Goal: Task Accomplishment & Management: Use online tool/utility

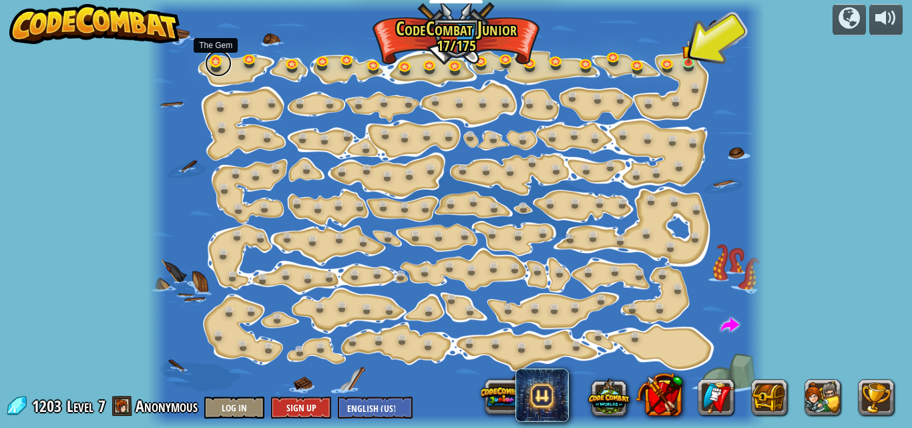
click at [222, 68] on link at bounding box center [218, 63] width 27 height 27
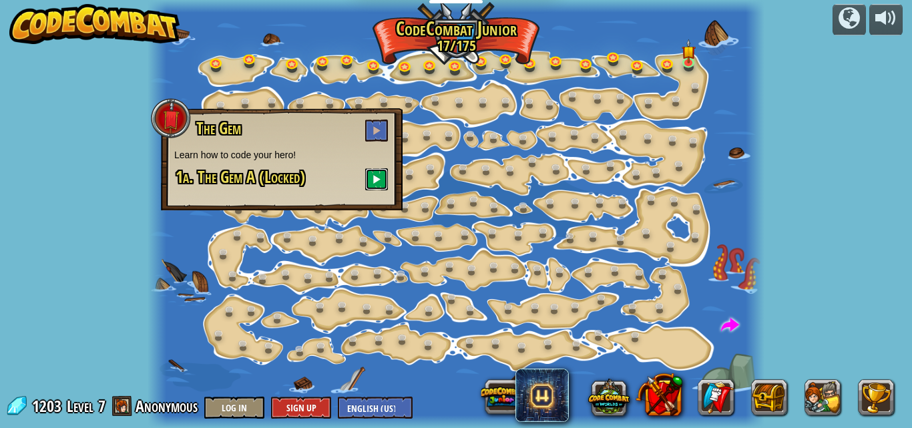
click at [383, 177] on button at bounding box center [376, 179] width 23 height 22
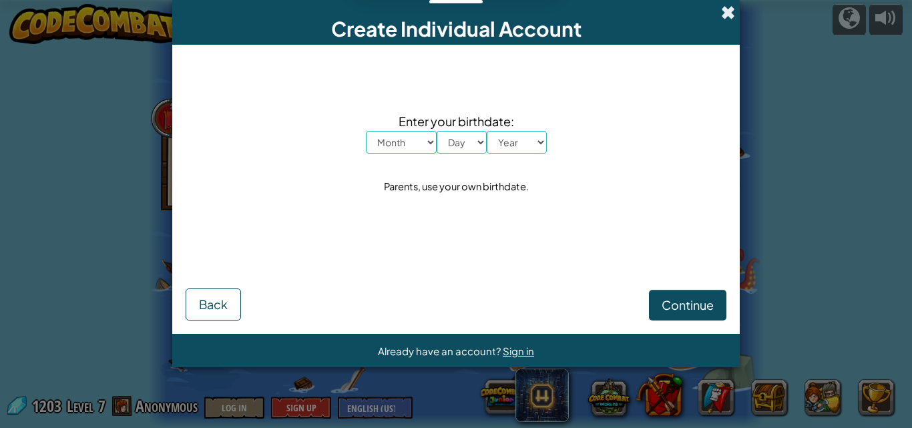
click at [727, 11] on span at bounding box center [728, 12] width 14 height 14
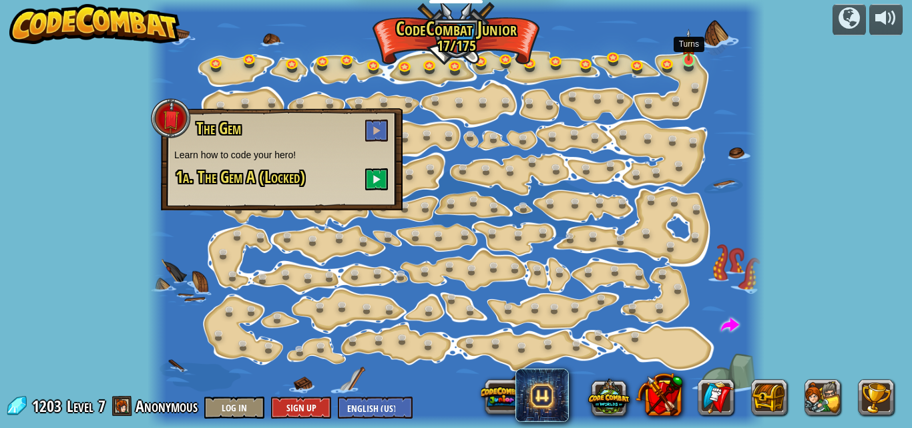
click at [688, 53] on img at bounding box center [689, 45] width 14 height 33
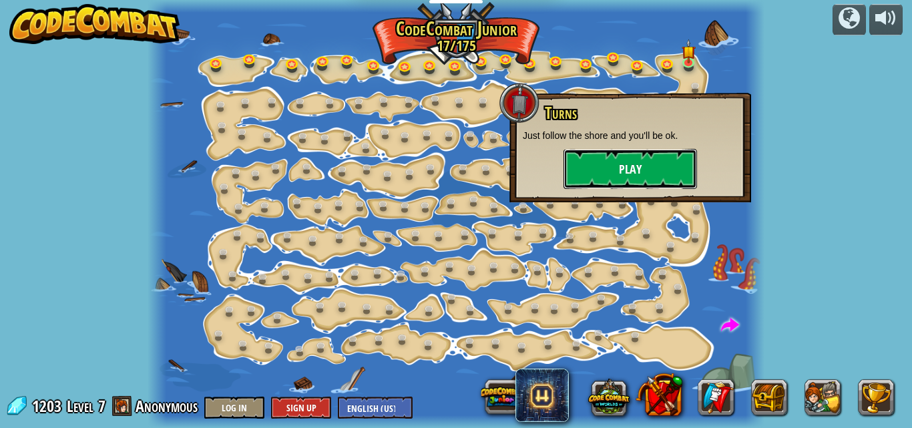
click at [645, 166] on button "Play" at bounding box center [631, 169] width 134 height 40
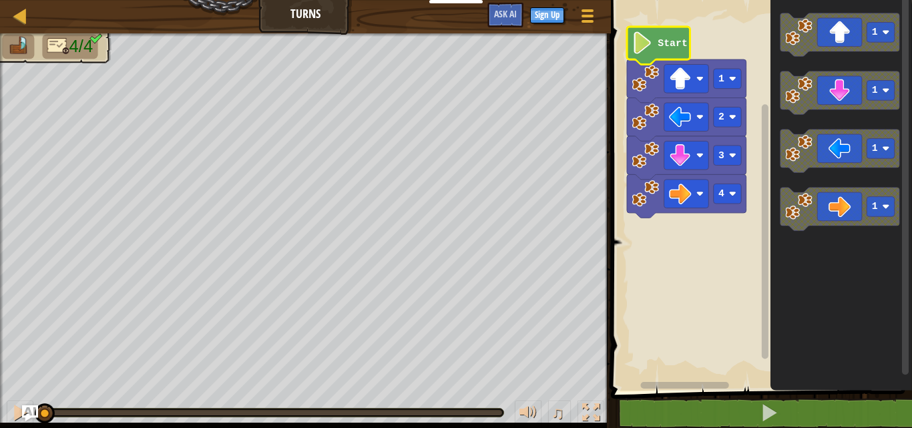
click at [657, 49] on icon "Blockly Workspace" at bounding box center [658, 46] width 63 height 38
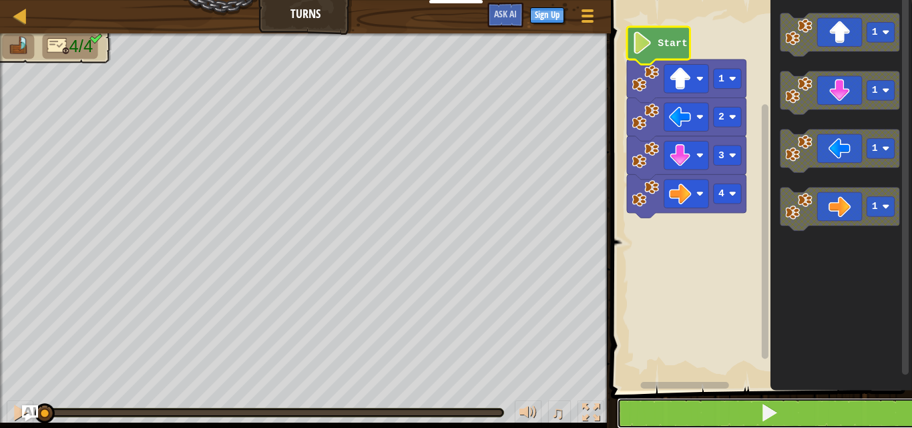
click at [761, 403] on span at bounding box center [769, 412] width 19 height 19
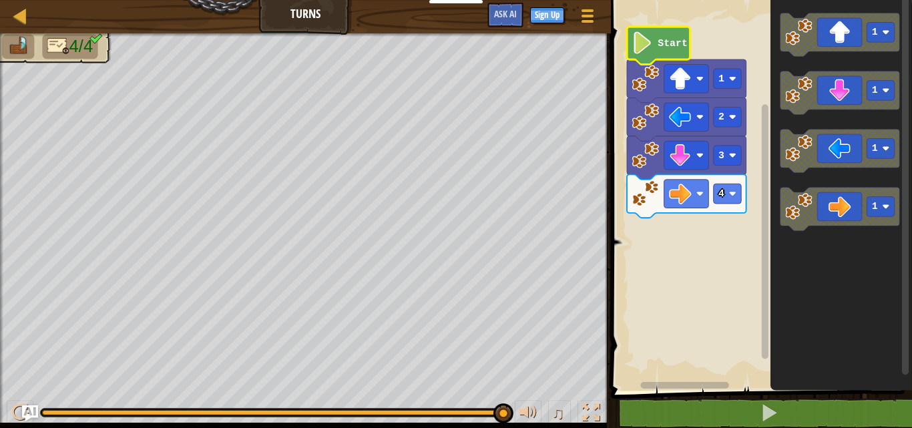
click at [654, 49] on icon "Blockly Workspace" at bounding box center [658, 46] width 63 height 38
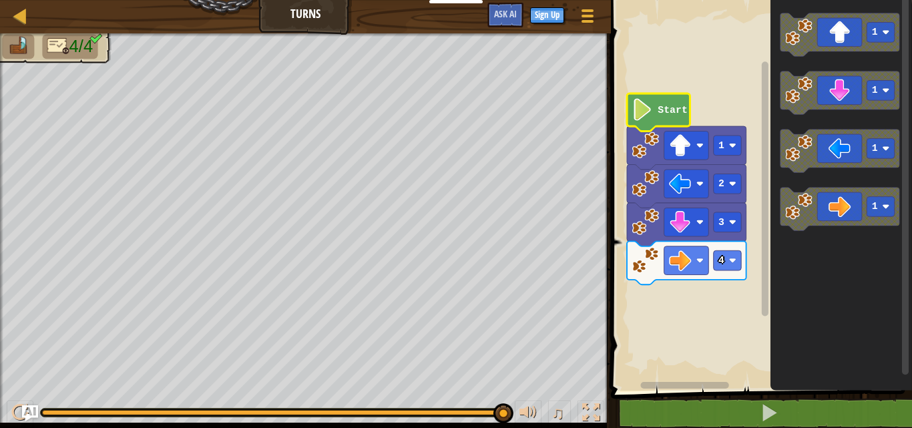
click at [653, 102] on icon "Blockly Workspace" at bounding box center [658, 113] width 63 height 38
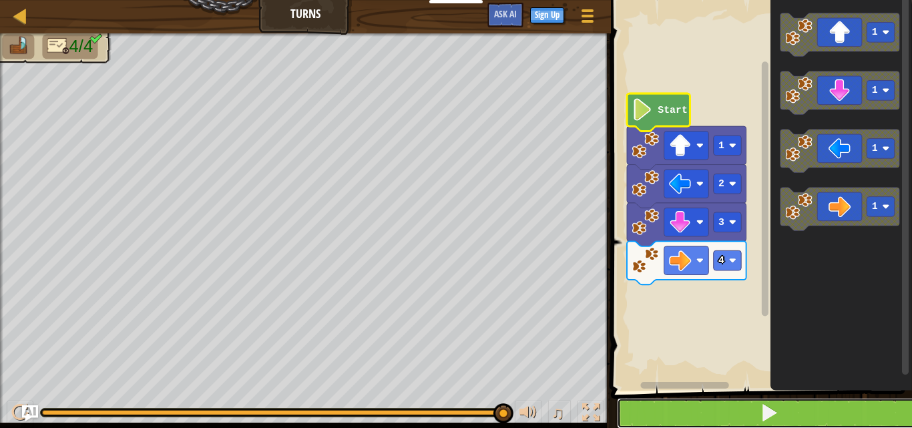
click at [765, 422] on span at bounding box center [769, 412] width 19 height 19
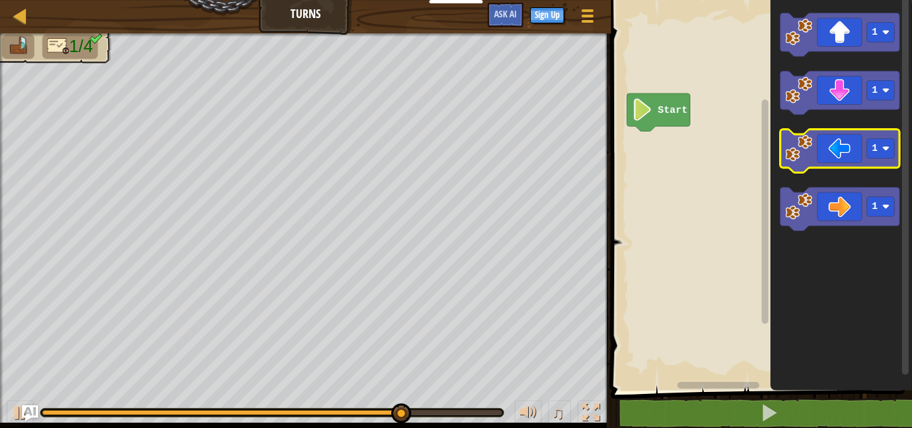
click at [806, 157] on image "Blockly Workspace" at bounding box center [798, 148] width 27 height 27
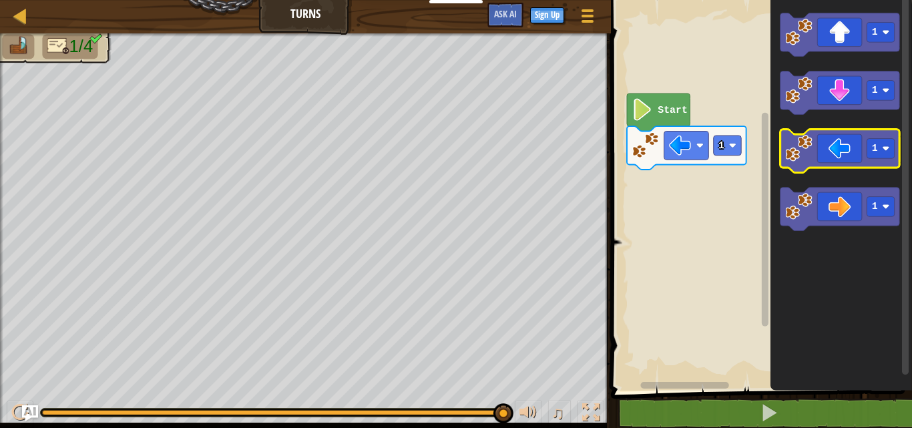
click at [799, 164] on icon "Blockly Workspace" at bounding box center [840, 151] width 120 height 43
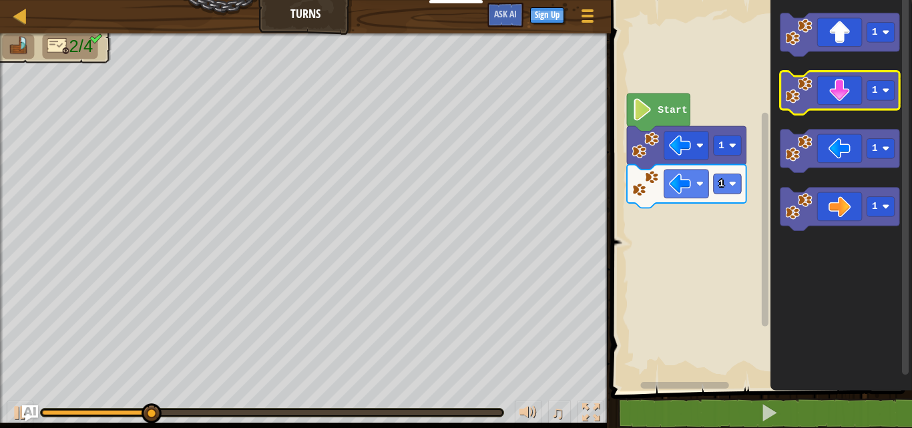
click at [800, 92] on image "Blockly Workspace" at bounding box center [798, 90] width 27 height 27
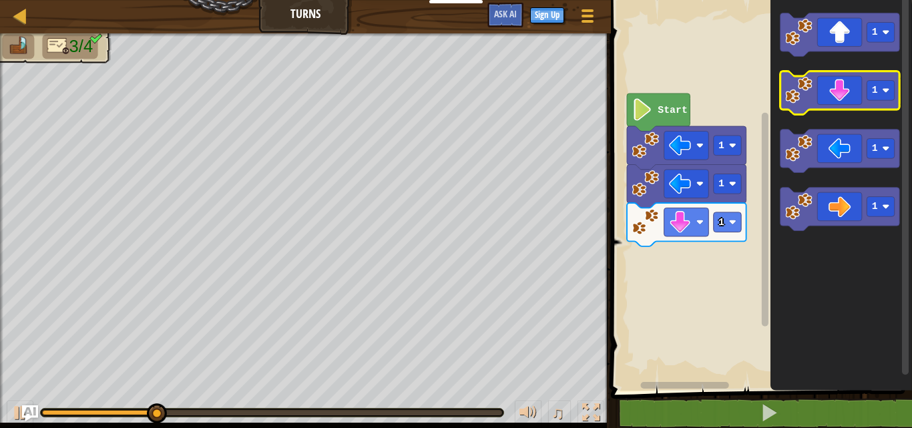
click at [796, 112] on icon "Blockly Workspace" at bounding box center [840, 92] width 120 height 43
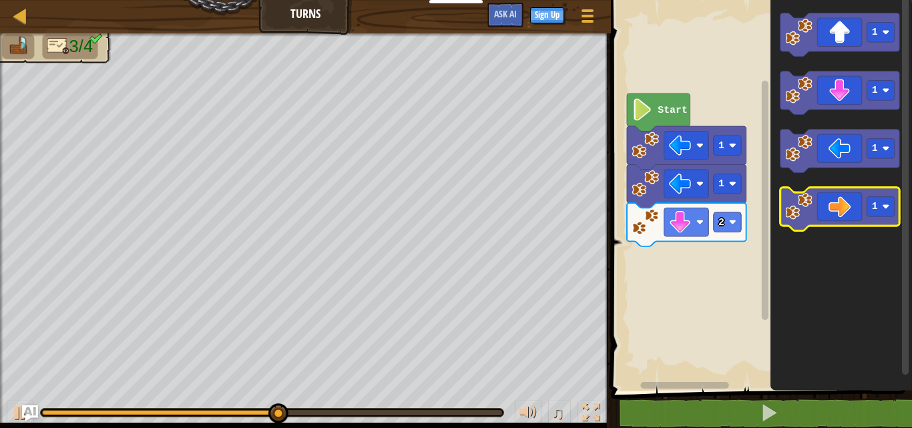
click at [797, 201] on image "Blockly Workspace" at bounding box center [798, 206] width 27 height 27
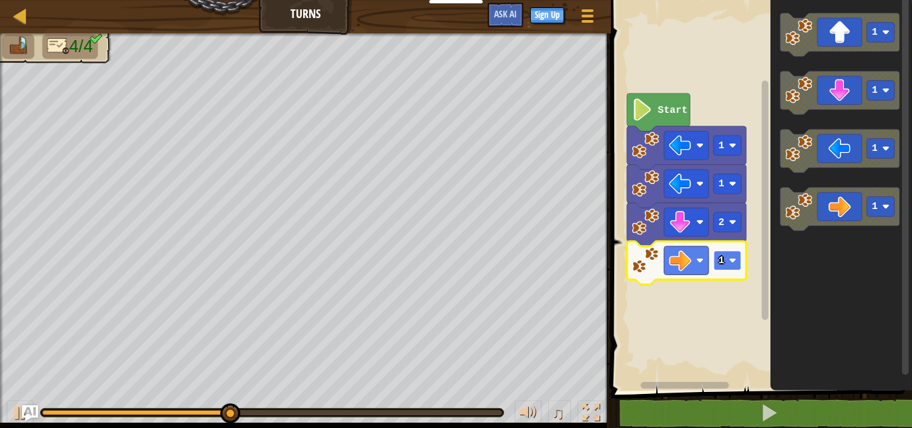
click at [731, 265] on rect "Blockly Workspace" at bounding box center [727, 260] width 28 height 20
